Goal: Information Seeking & Learning: Learn about a topic

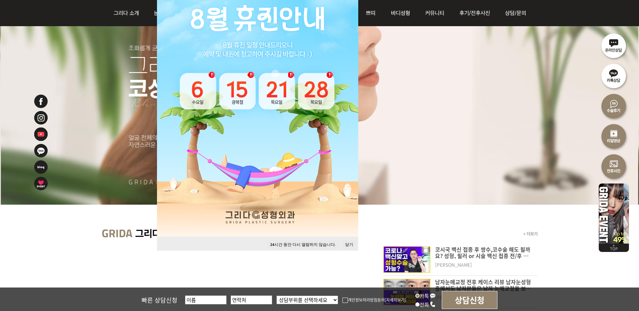
scroll to position [112, 0]
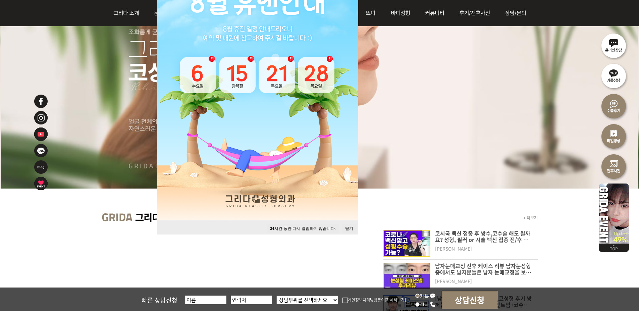
click at [349, 230] on button "닫기" at bounding box center [349, 228] width 15 height 9
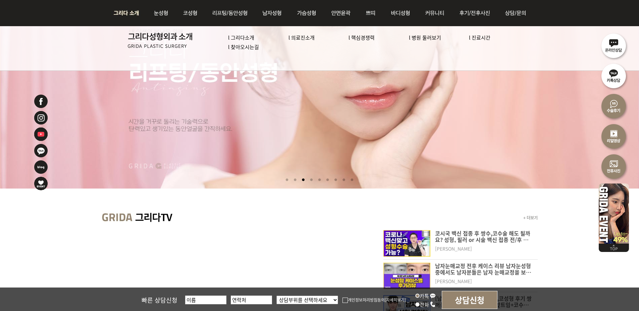
click at [299, 38] on link "l 의료진소개" at bounding box center [302, 37] width 26 height 7
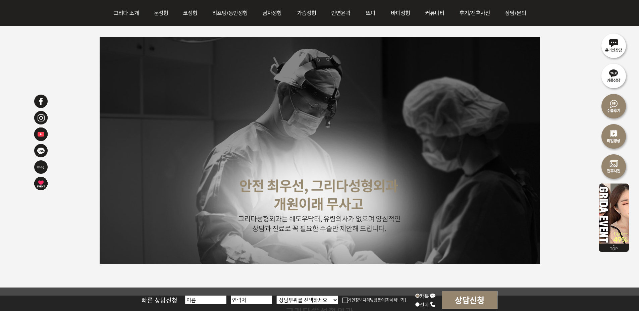
scroll to position [1622, 0]
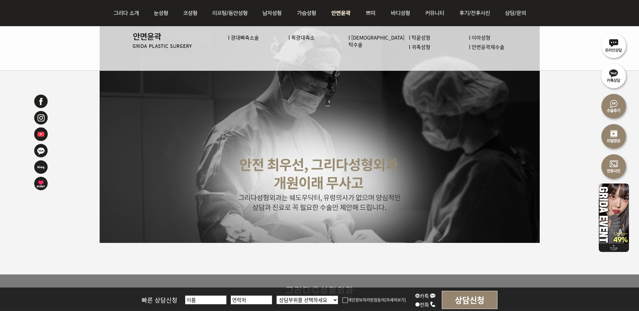
click at [409, 47] on link "l 귀족성형" at bounding box center [419, 46] width 21 height 7
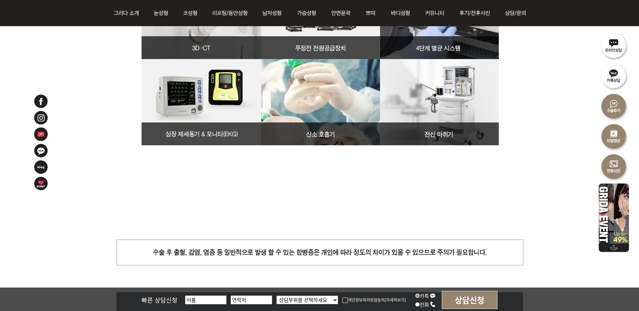
scroll to position [2557, 0]
